Goal: Task Accomplishment & Management: Use online tool/utility

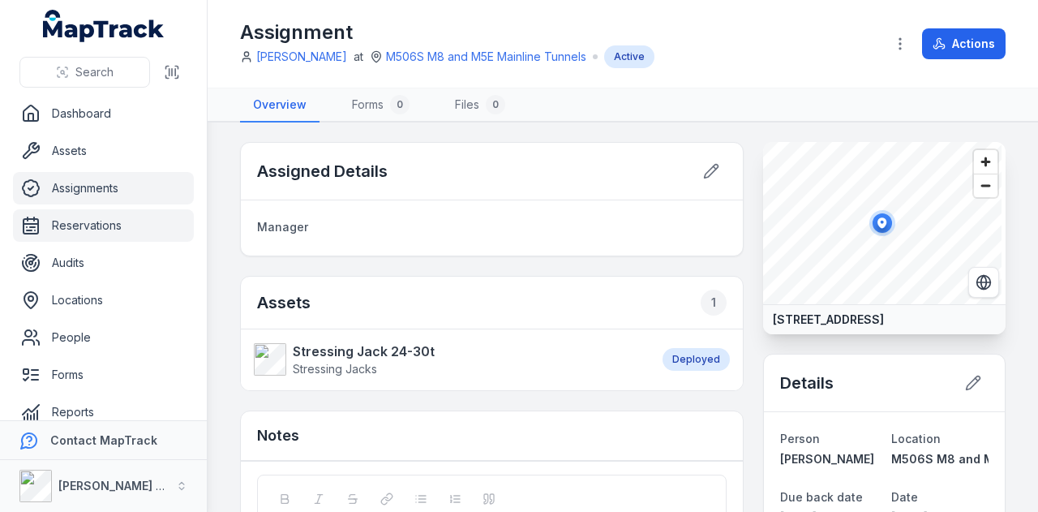
click at [81, 212] on link "Reservations" at bounding box center [103, 225] width 181 height 32
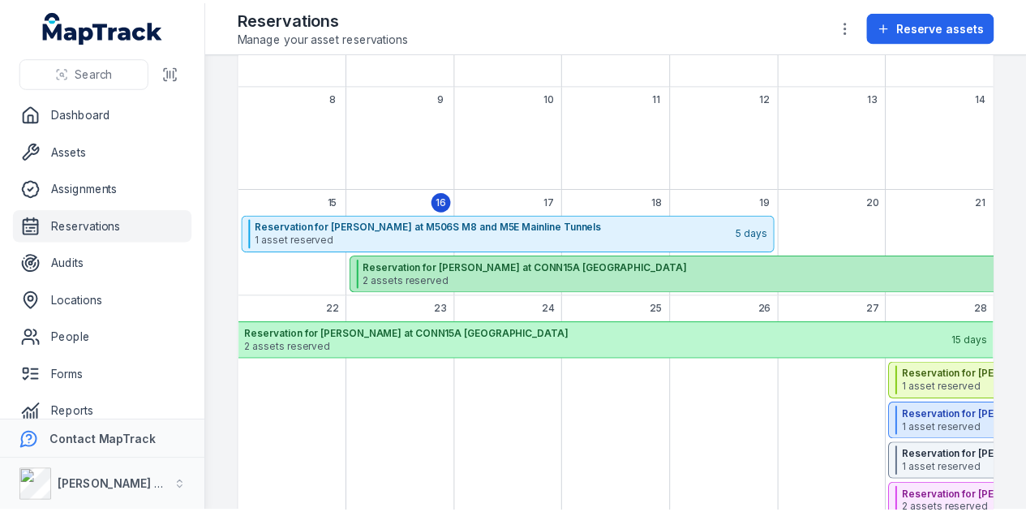
scroll to position [243, 0]
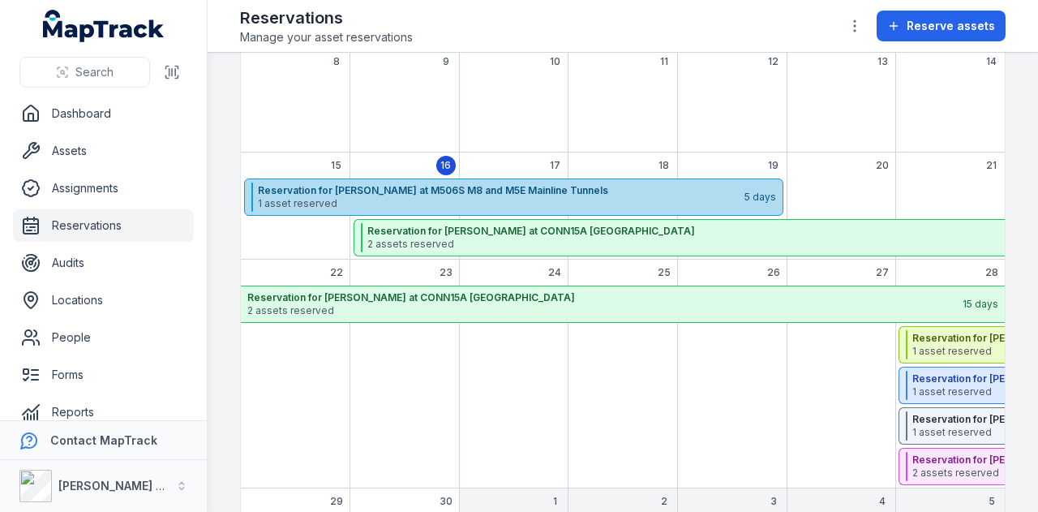
click at [500, 197] on span "1 asset reserved" at bounding box center [500, 203] width 485 height 13
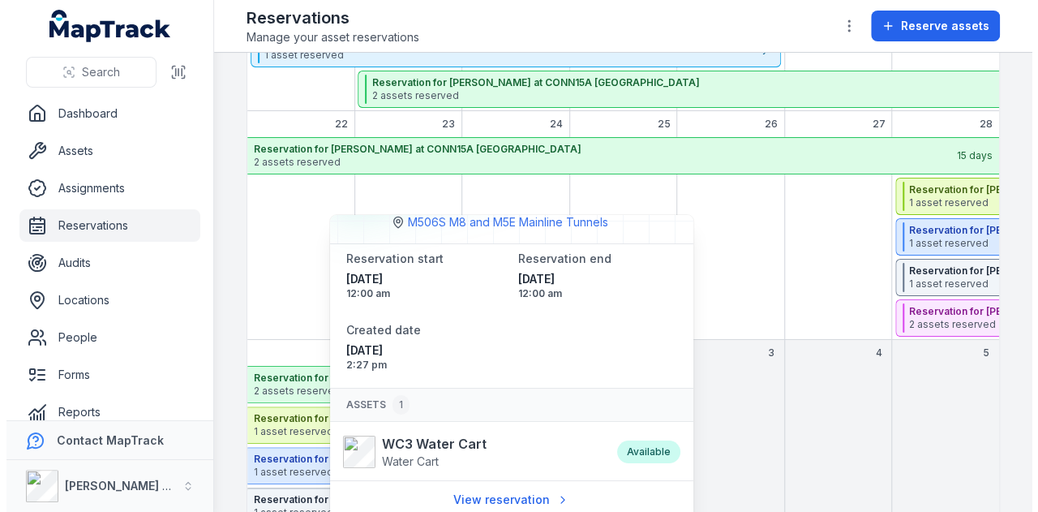
scroll to position [0, 0]
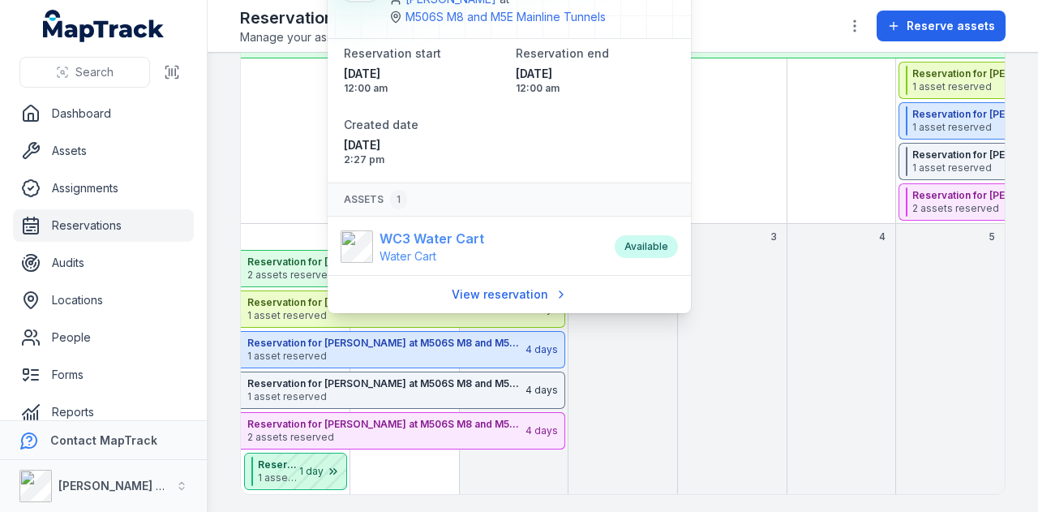
click at [450, 236] on strong "WC3 Water Cart" at bounding box center [432, 238] width 105 height 19
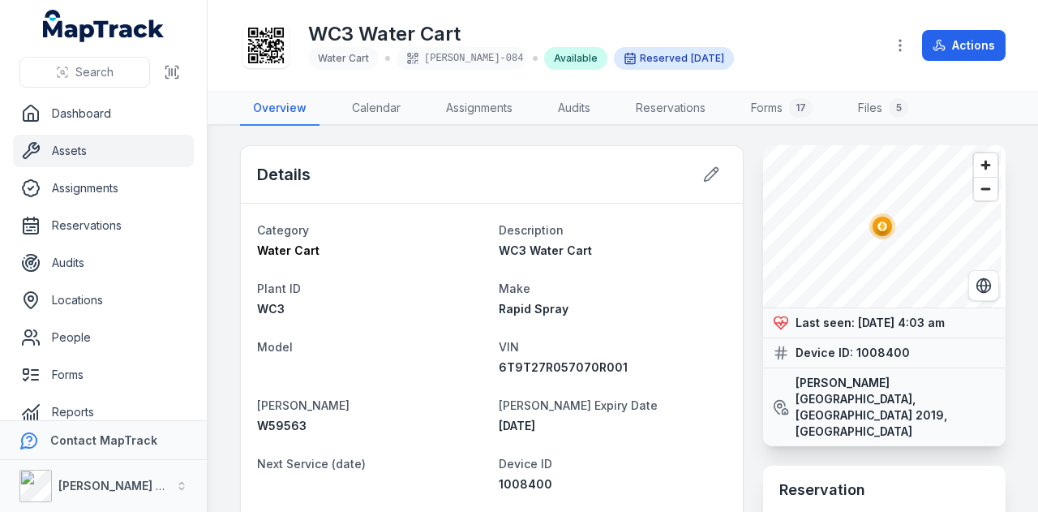
scroll to position [325, 0]
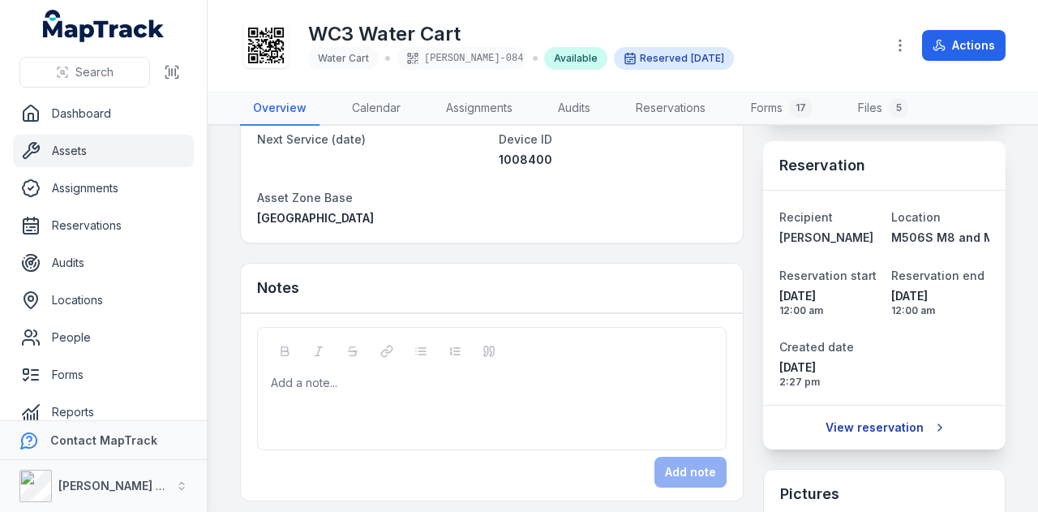
click at [894, 412] on link "View reservation" at bounding box center [884, 427] width 139 height 31
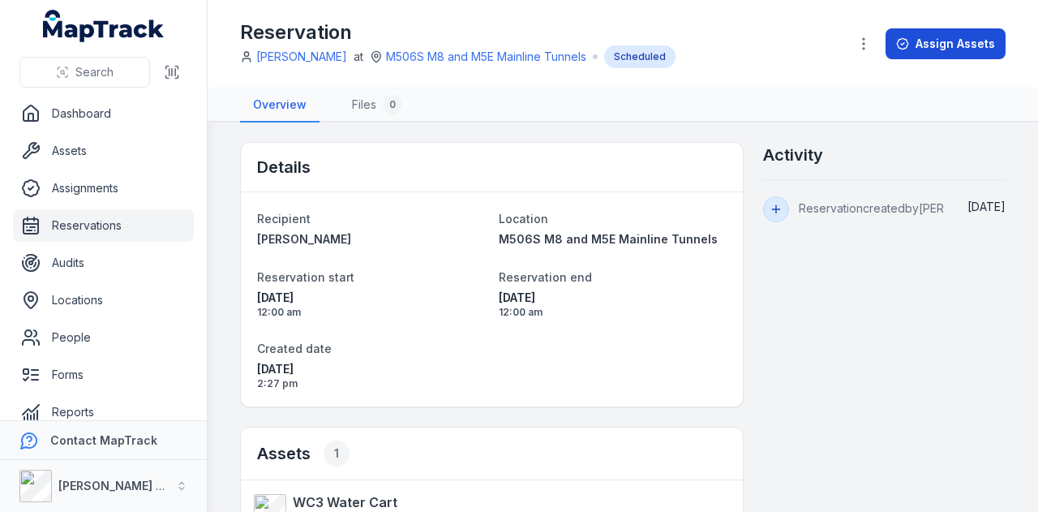
click at [946, 43] on button "Assign Assets" at bounding box center [946, 43] width 120 height 31
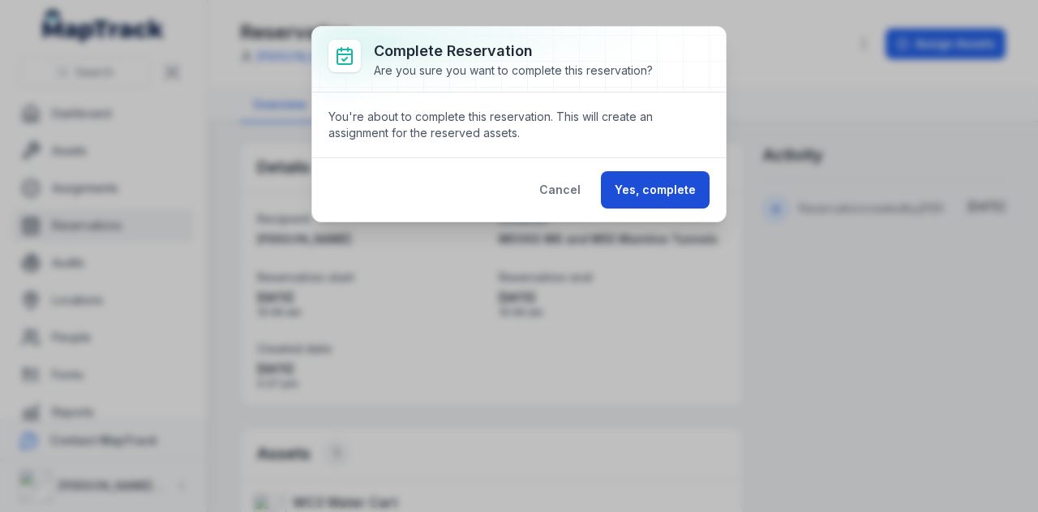
click at [659, 184] on button "Yes, complete" at bounding box center [655, 189] width 109 height 37
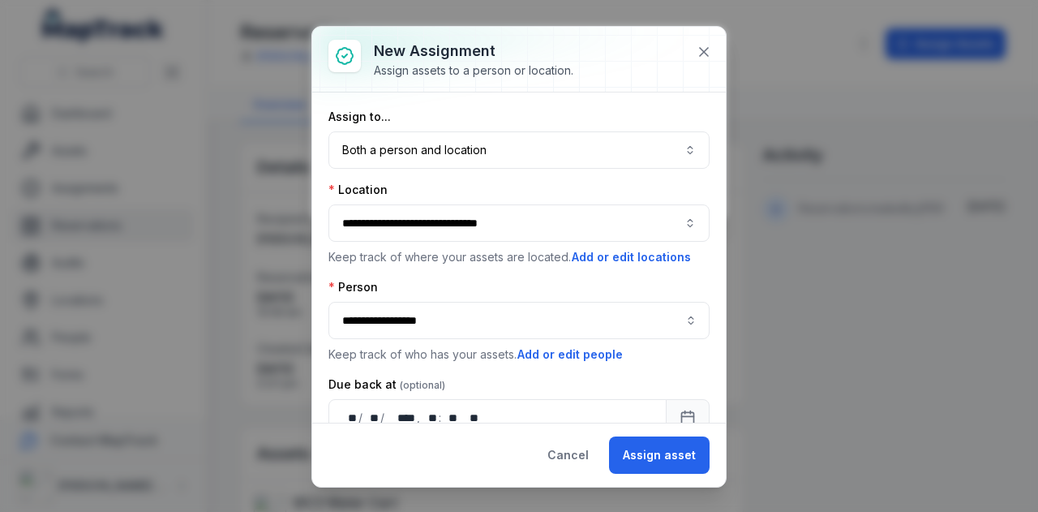
click at [647, 455] on button "Assign asset" at bounding box center [659, 454] width 101 height 37
